Goal: Download file/media

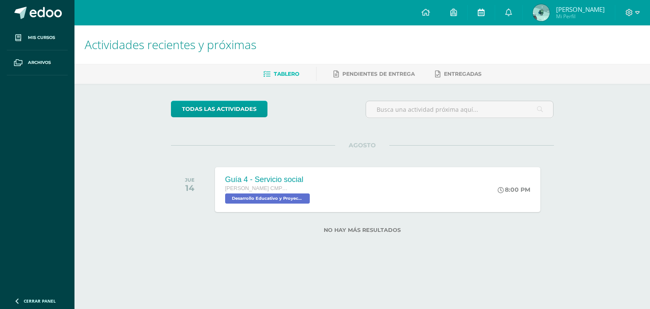
click at [486, 7] on link at bounding box center [481, 12] width 27 height 25
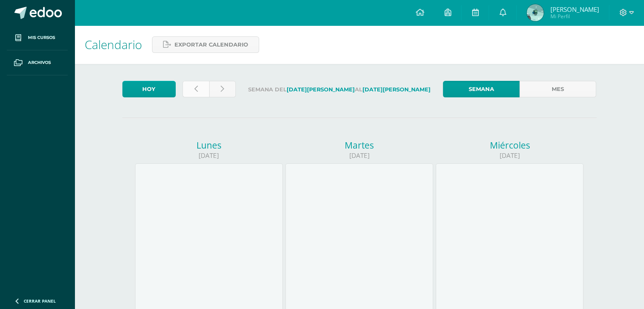
click at [193, 91] on link at bounding box center [195, 89] width 27 height 17
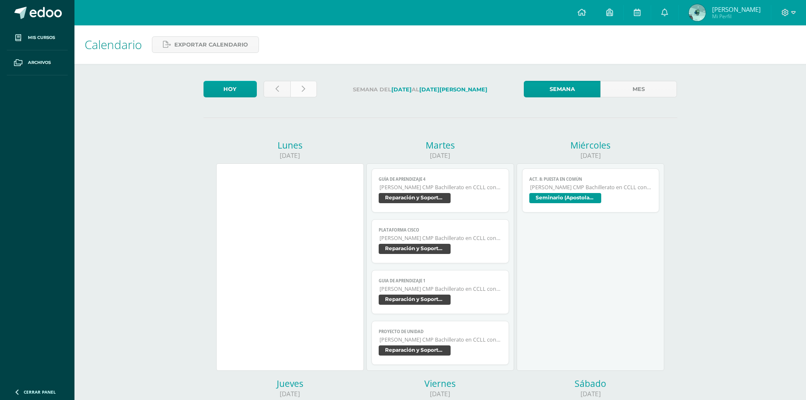
click at [297, 91] on link at bounding box center [303, 89] width 27 height 17
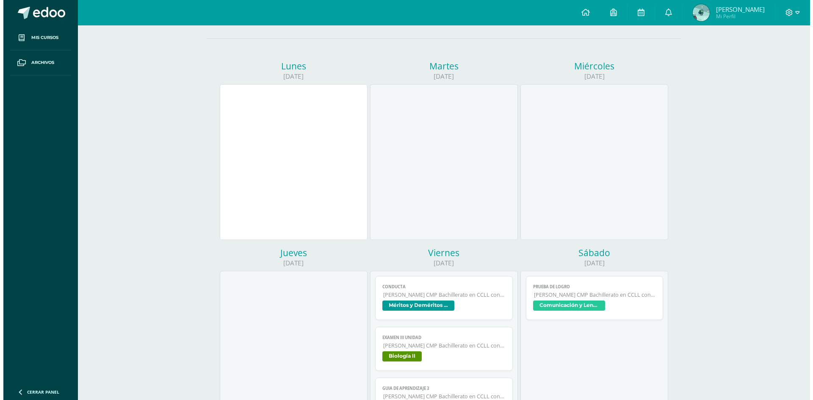
scroll to position [169, 0]
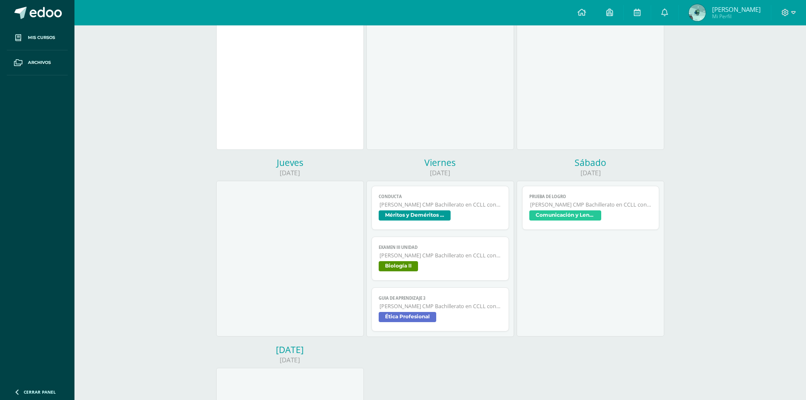
click at [453, 299] on span "Guia de aprendizaje 3" at bounding box center [440, 298] width 123 height 6
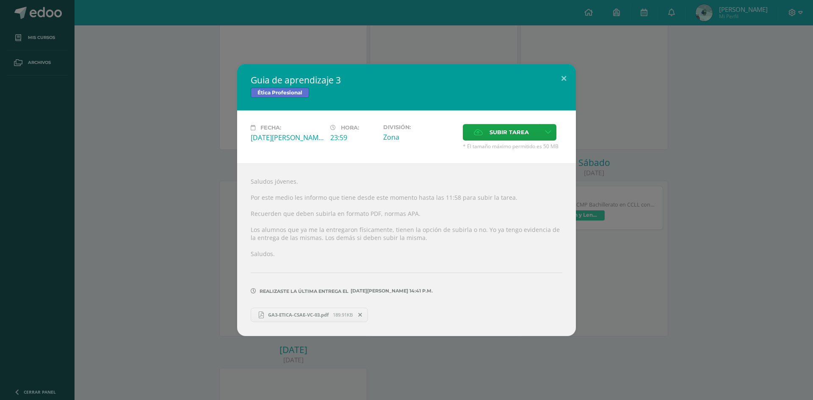
click at [298, 316] on span "GA3-ETICA-CSAE-VC-03.pdf" at bounding box center [298, 315] width 69 height 6
